Goal: Task Accomplishment & Management: Manage account settings

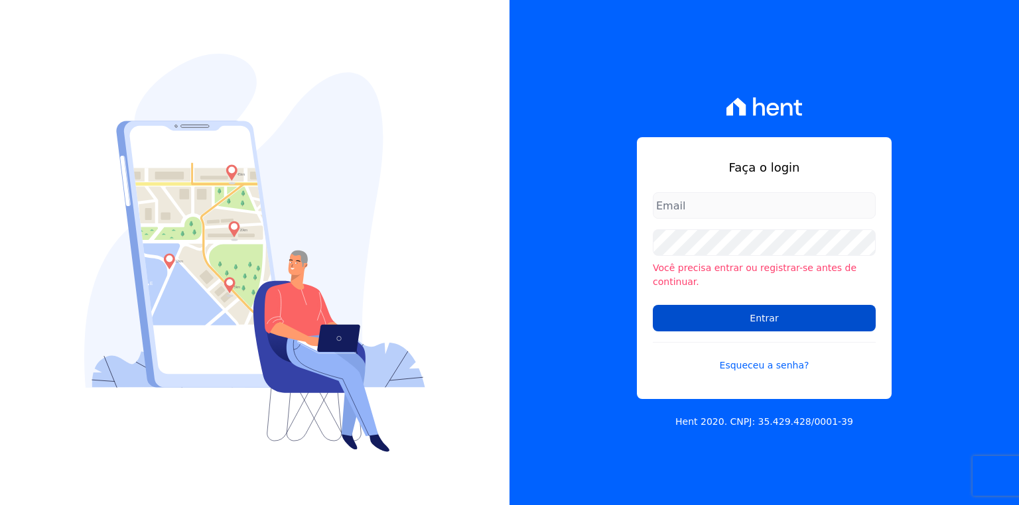
type input "[EMAIL_ADDRESS][PERSON_NAME][DOMAIN_NAME]"
click at [745, 311] on input "Entrar" at bounding box center [764, 318] width 223 height 27
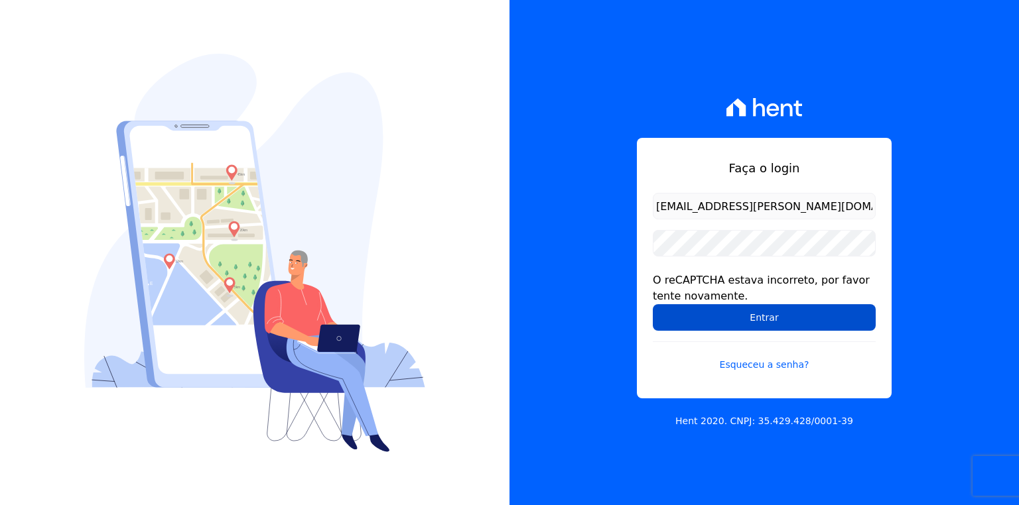
click at [699, 326] on input "Entrar" at bounding box center [764, 317] width 223 height 27
